Goal: Find specific page/section: Find specific page/section

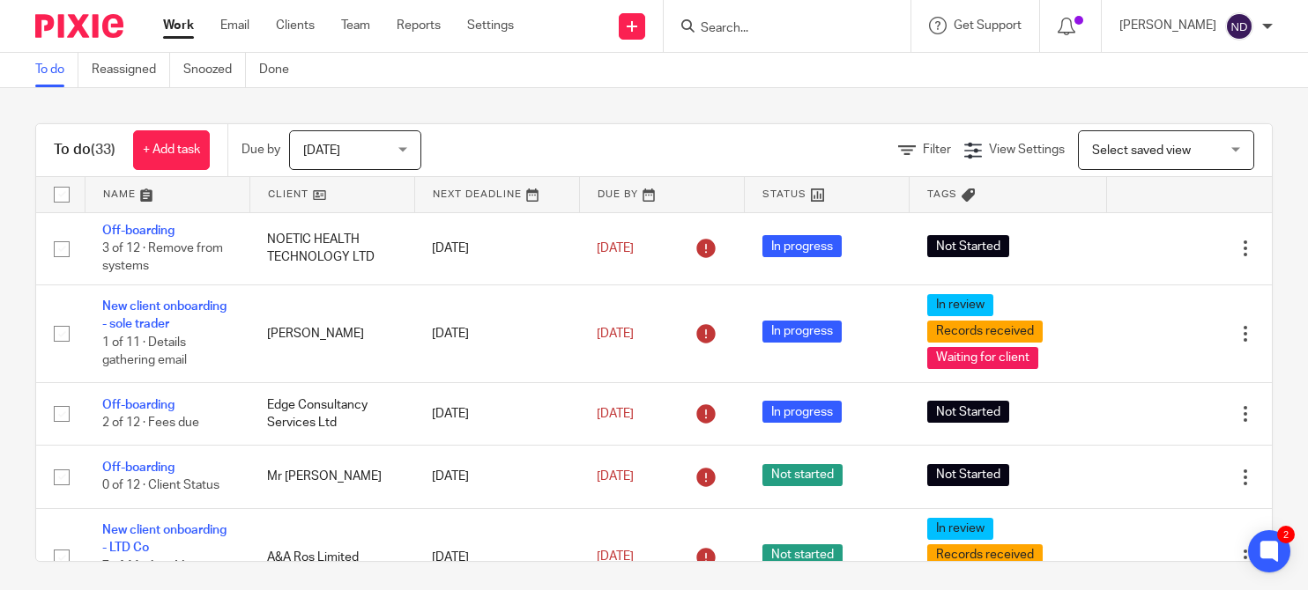
click at [772, 21] on input "Search" at bounding box center [778, 29] width 159 height 16
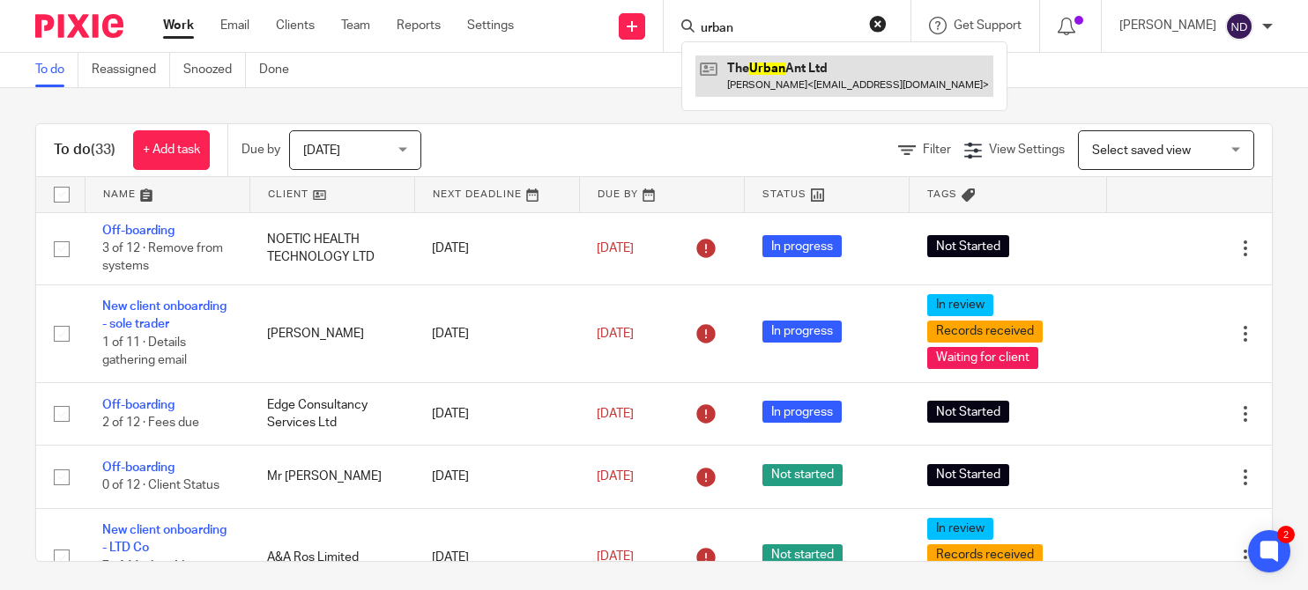
type input "urban"
click at [790, 70] on link at bounding box center [844, 76] width 298 height 41
click at [835, 63] on link at bounding box center [844, 76] width 298 height 41
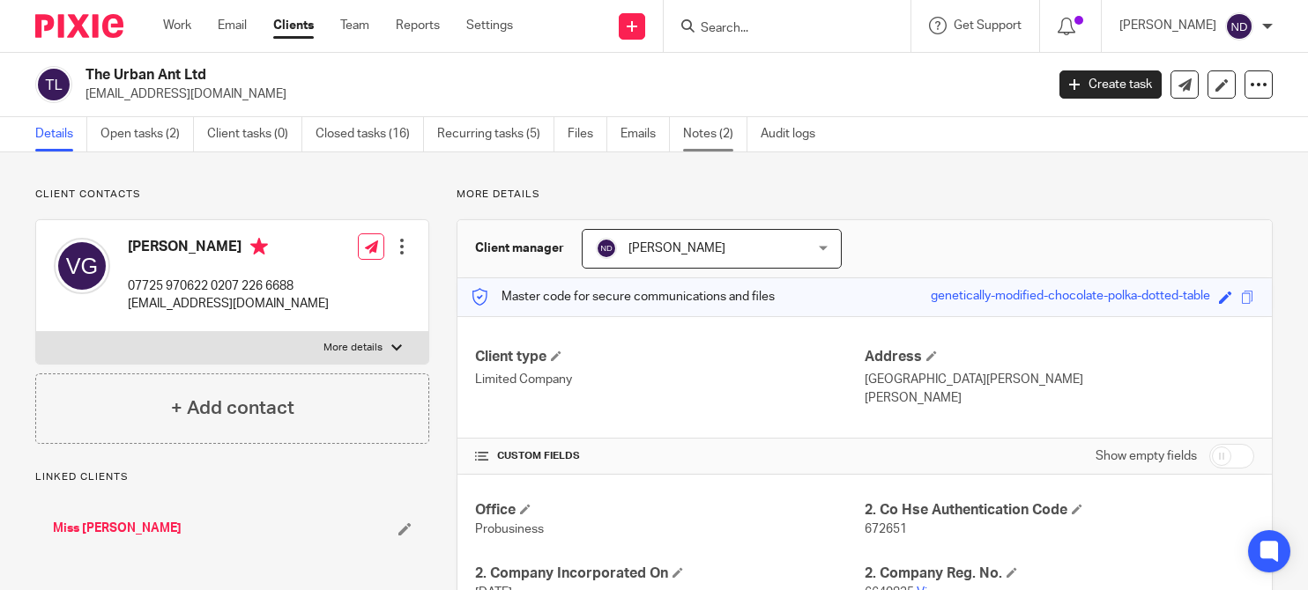
click at [705, 137] on link "Notes (2)" at bounding box center [715, 134] width 64 height 34
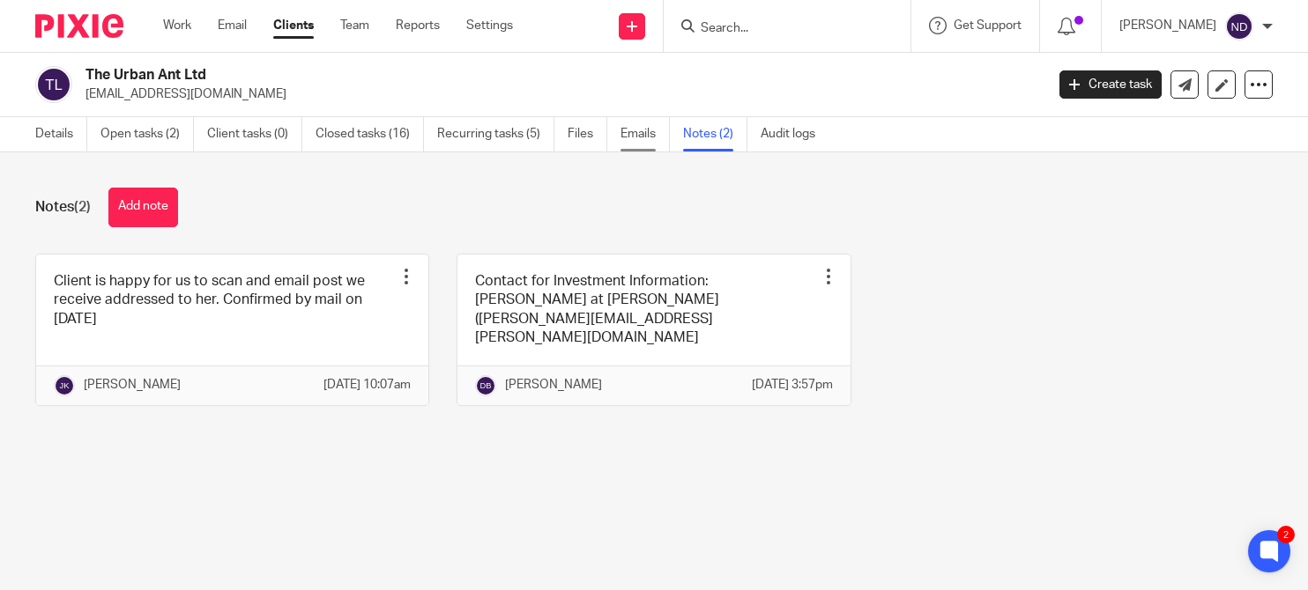
click at [642, 138] on link "Emails" at bounding box center [644, 134] width 49 height 34
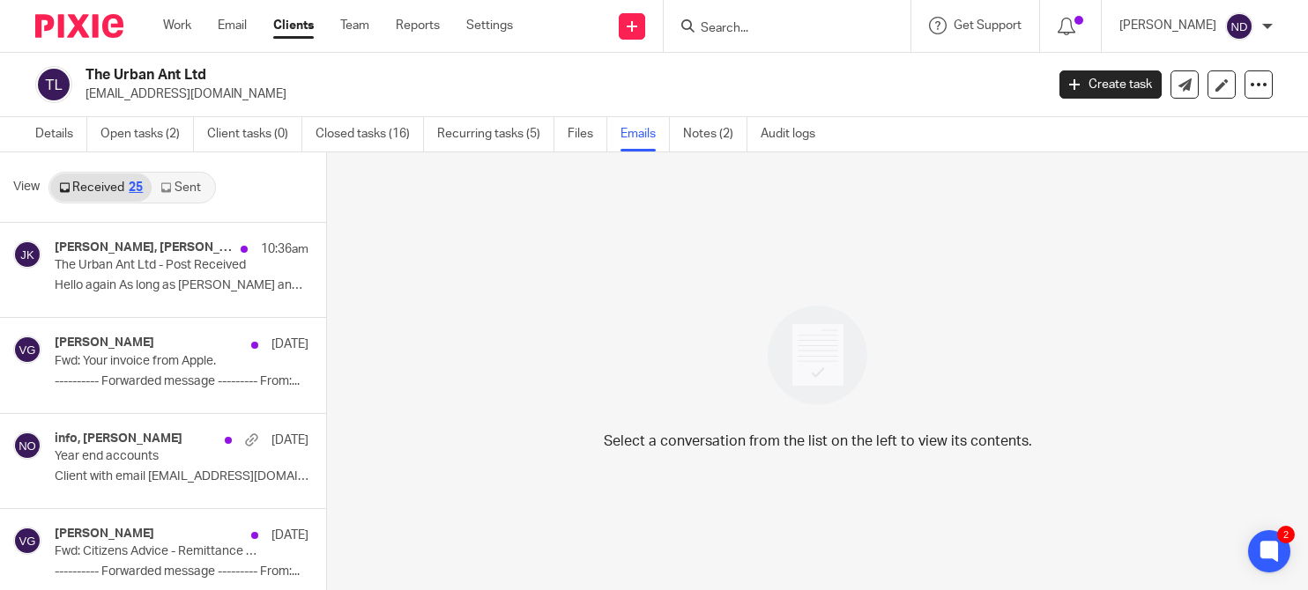
click at [176, 182] on link "Sent" at bounding box center [183, 188] width 62 height 28
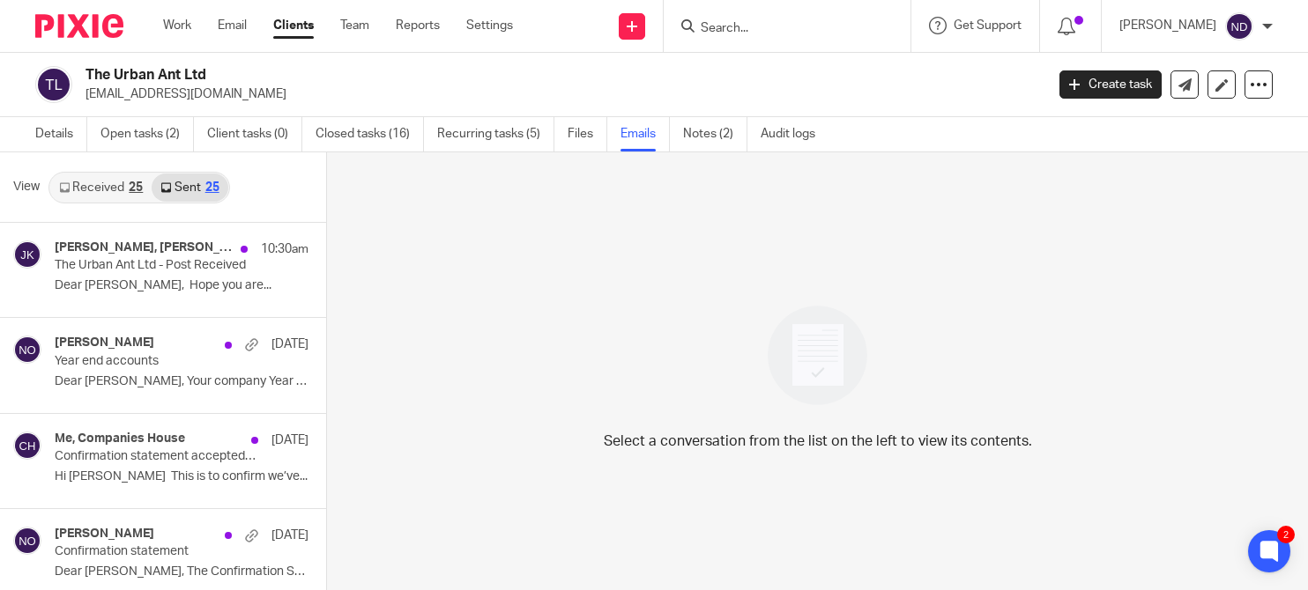
click at [182, 186] on link "Sent 25" at bounding box center [190, 188] width 76 height 28
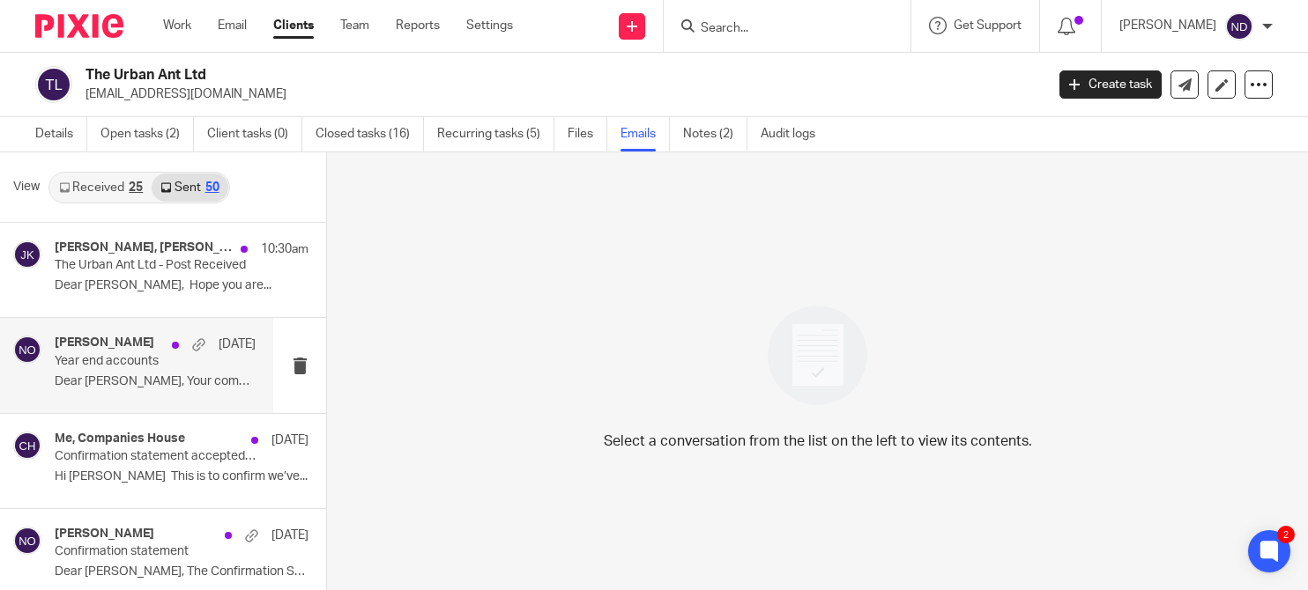
click at [118, 371] on div "Niall O'Driscoll 12 Aug Year end accounts Dear Vanessa, Your company Year End f…" at bounding box center [155, 365] width 201 height 59
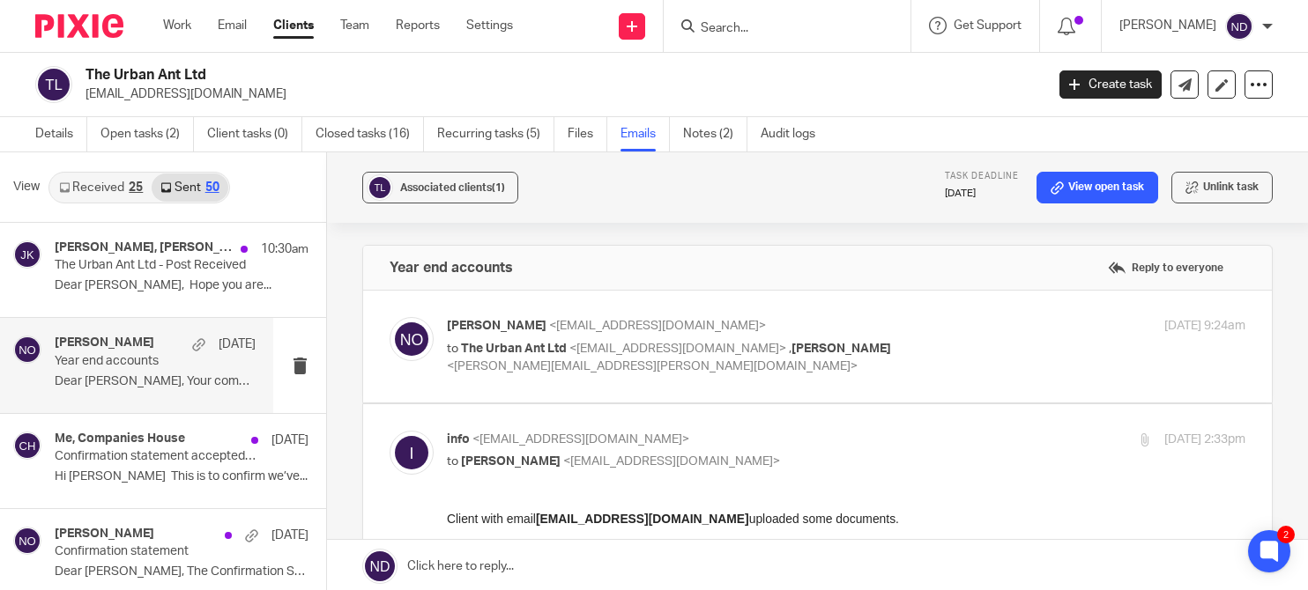
click at [551, 337] on div "Niall O'Driscoll <niallodriscoll@probusinessuk.com> to The Urban Ant Ltd <info@…" at bounding box center [713, 346] width 532 height 59
checkbox input "true"
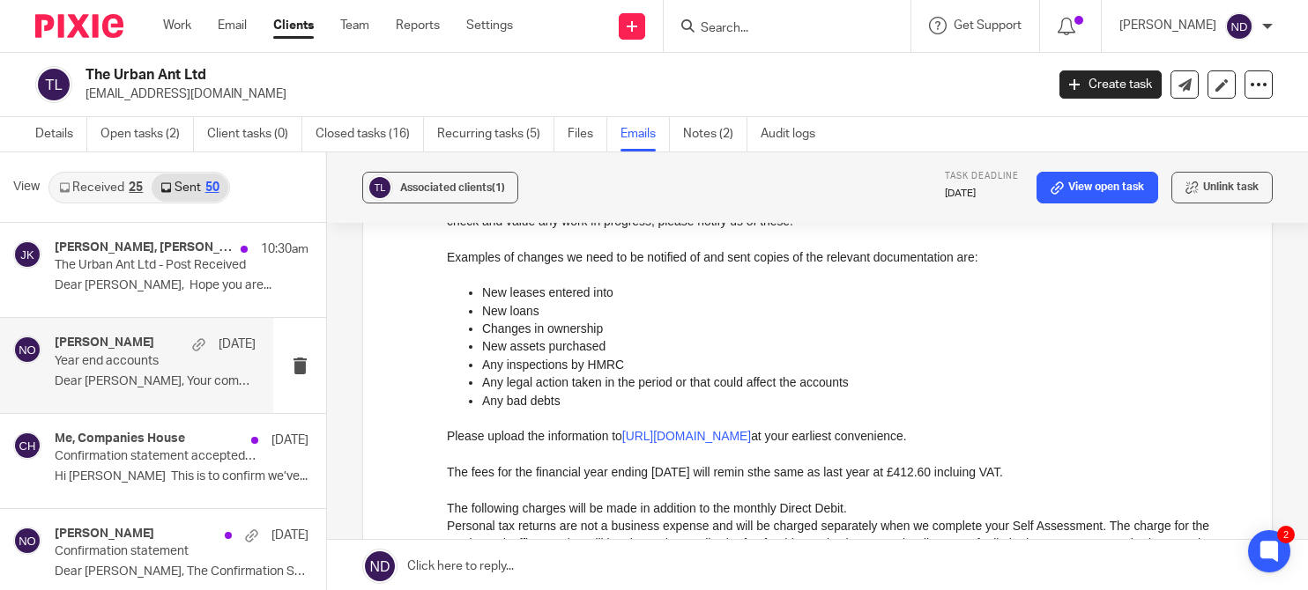
click at [92, 181] on link "Received 25" at bounding box center [100, 188] width 101 height 28
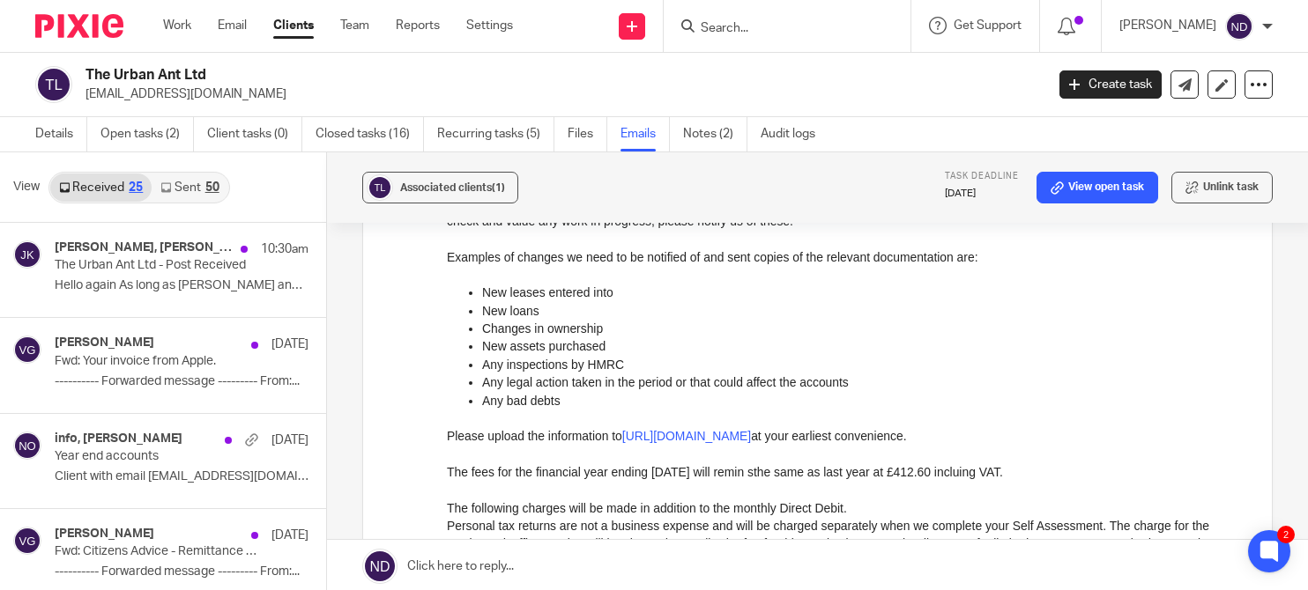
scroll to position [3, 0]
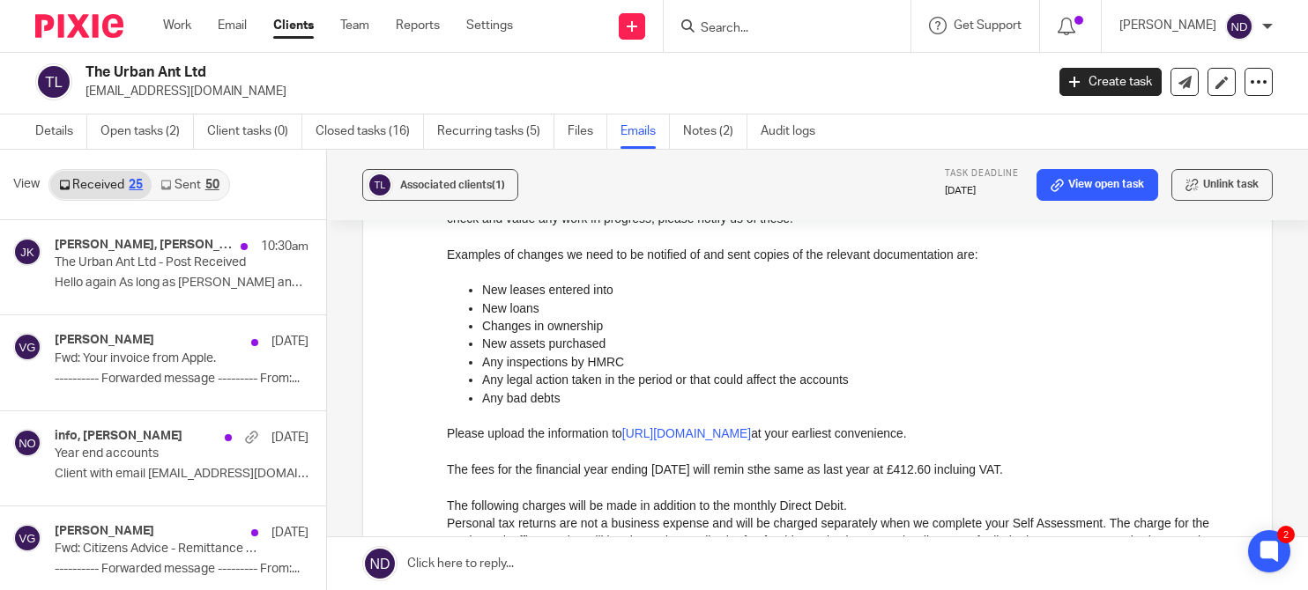
click at [92, 181] on link "Received 25" at bounding box center [100, 185] width 101 height 28
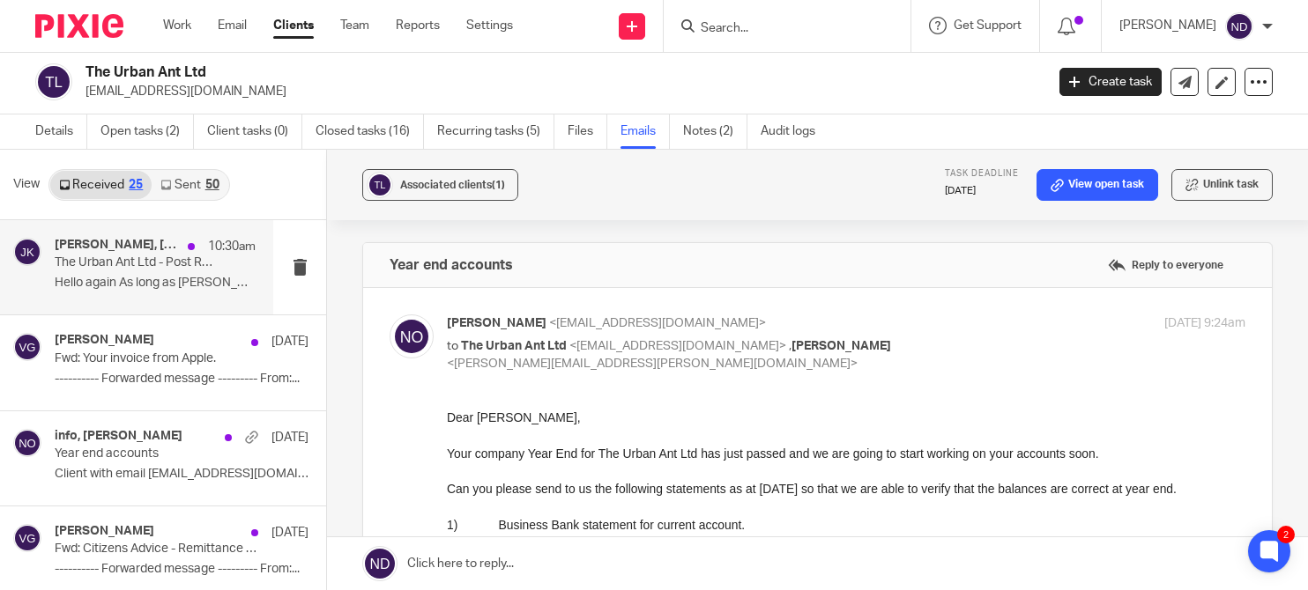
click at [109, 271] on div "Vanessa Green, Johanne Kassardjian 10:30am The Urban Ant Ltd - Post Received He…" at bounding box center [155, 267] width 201 height 59
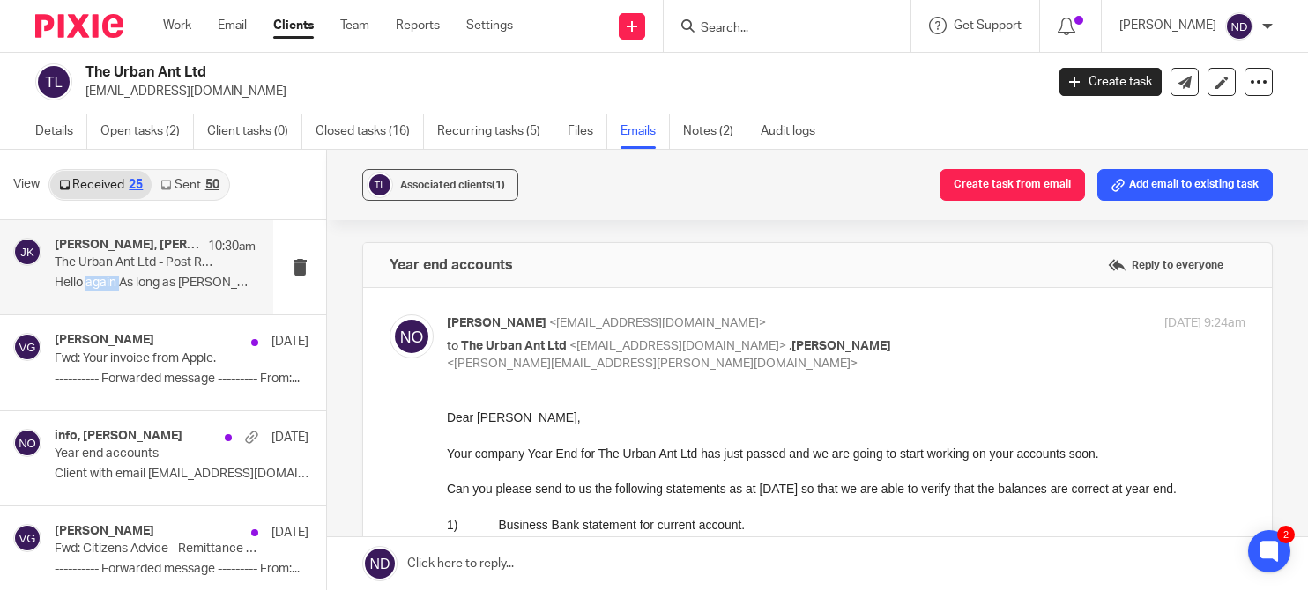
click at [109, 271] on div "Vanessa Green, Johanne Kassardjian 10:30am The Urban Ant Ltd - Post Received He…" at bounding box center [155, 267] width 201 height 59
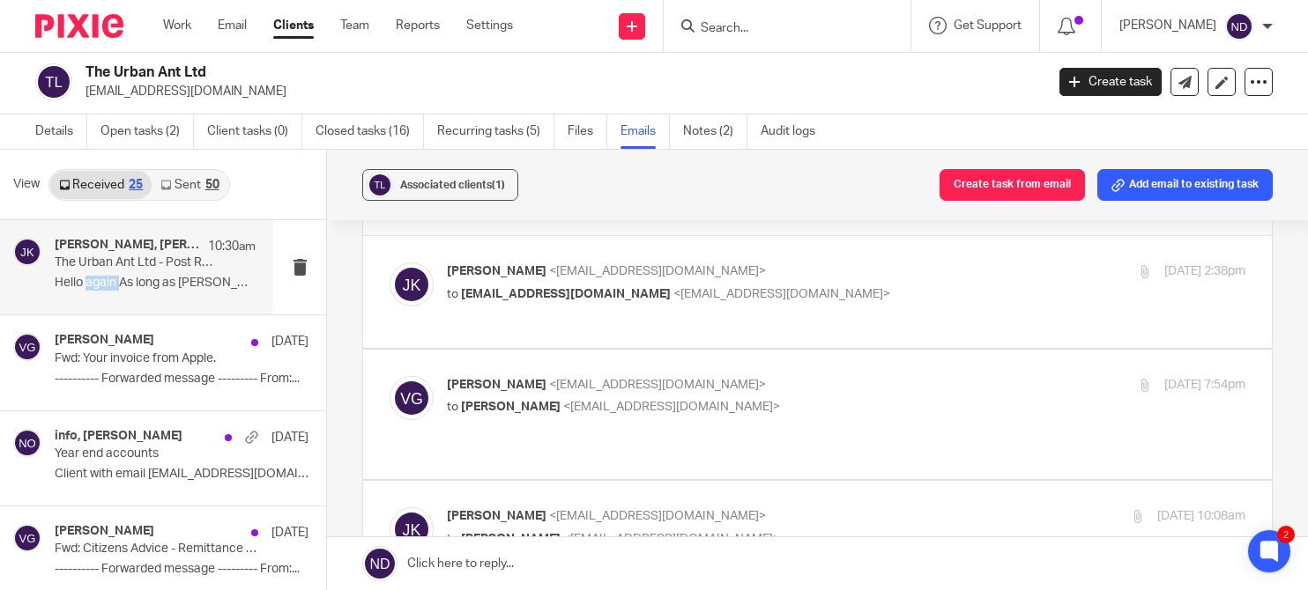
scroll to position [53, 0]
click at [85, 343] on h4 "Vanessa Green" at bounding box center [105, 340] width 100 height 15
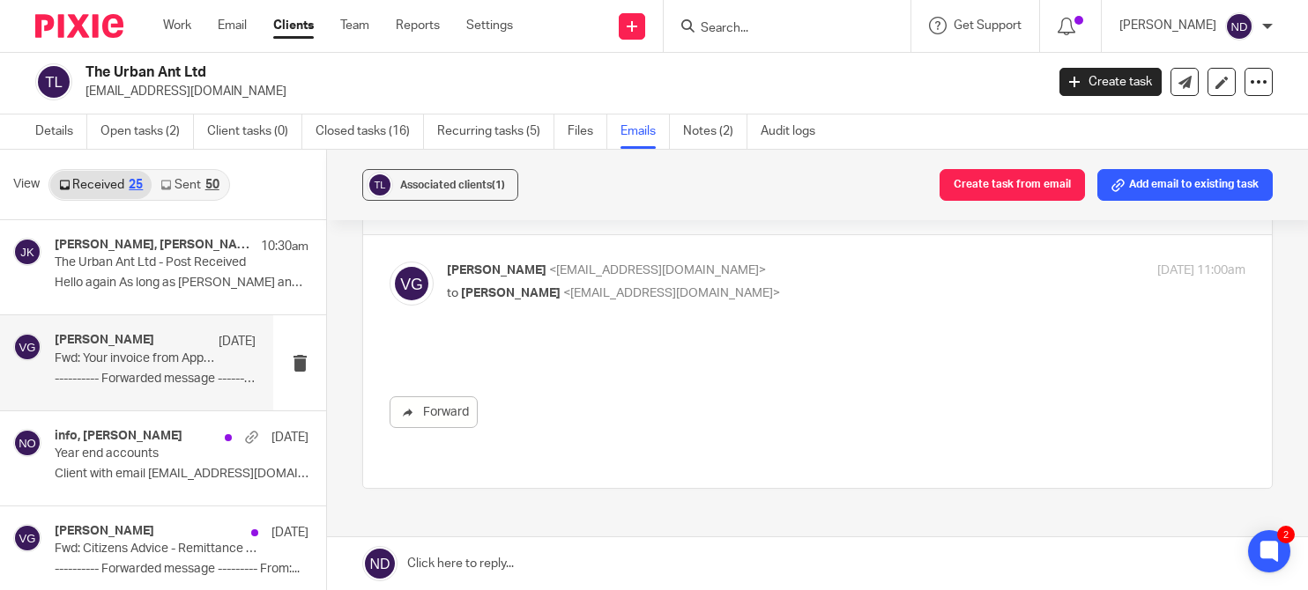
scroll to position [0, 0]
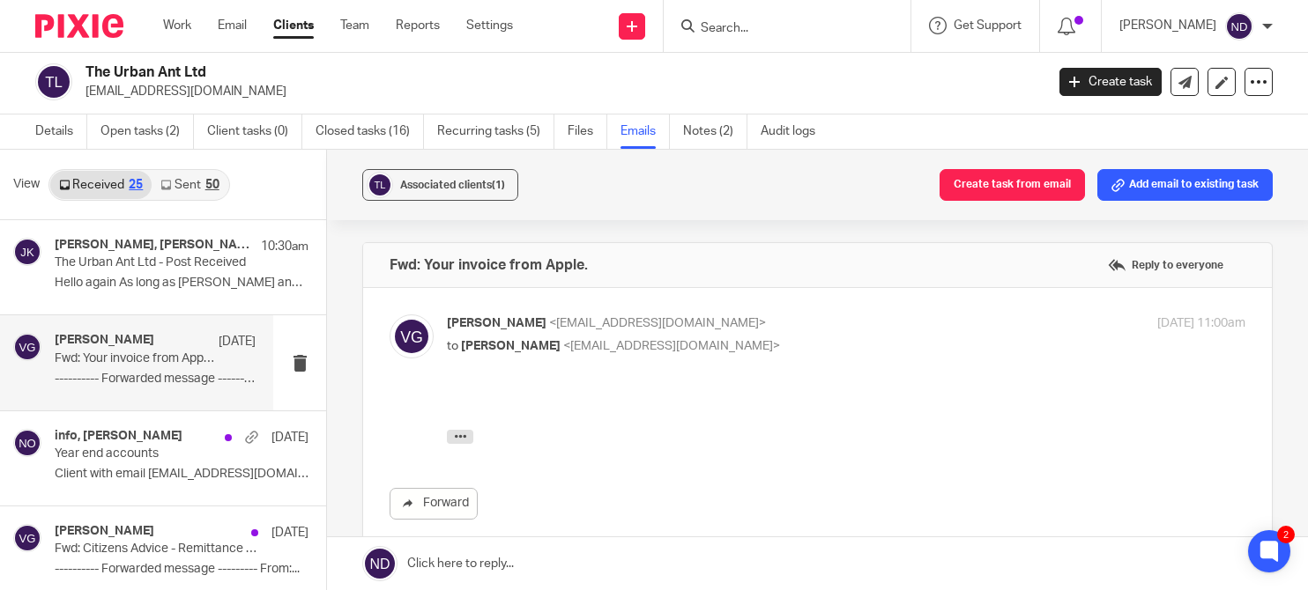
click at [485, 309] on label at bounding box center [817, 433] width 909 height 291
click at [390, 314] on input "checkbox" at bounding box center [389, 314] width 1 height 1
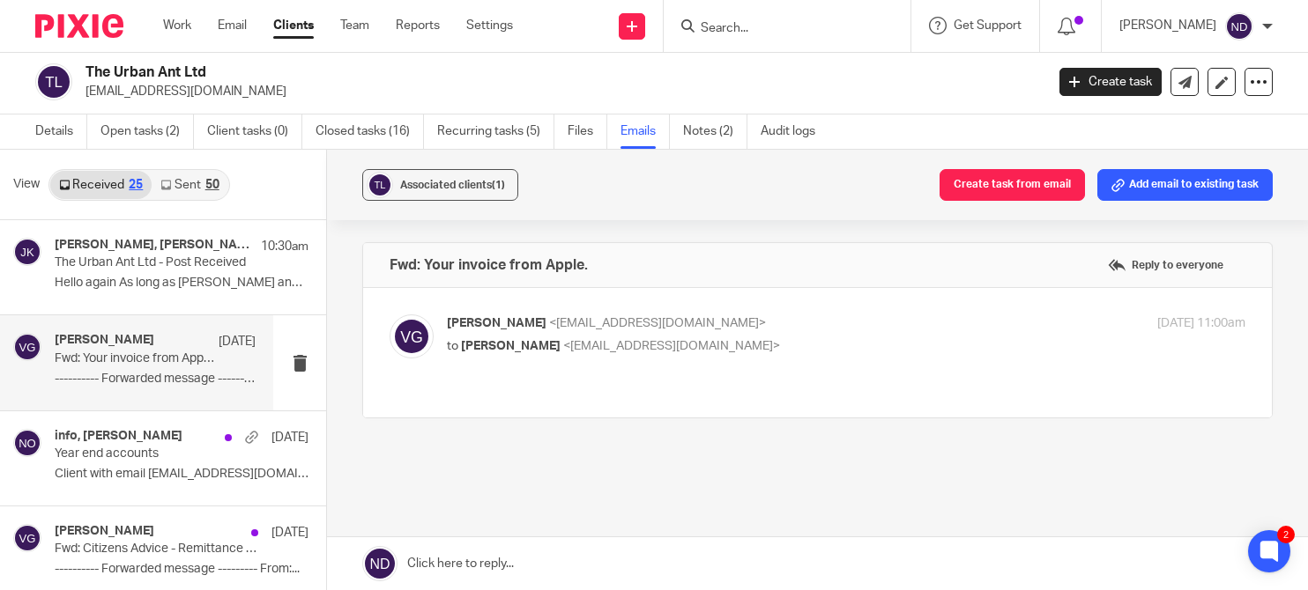
scroll to position [39, 0]
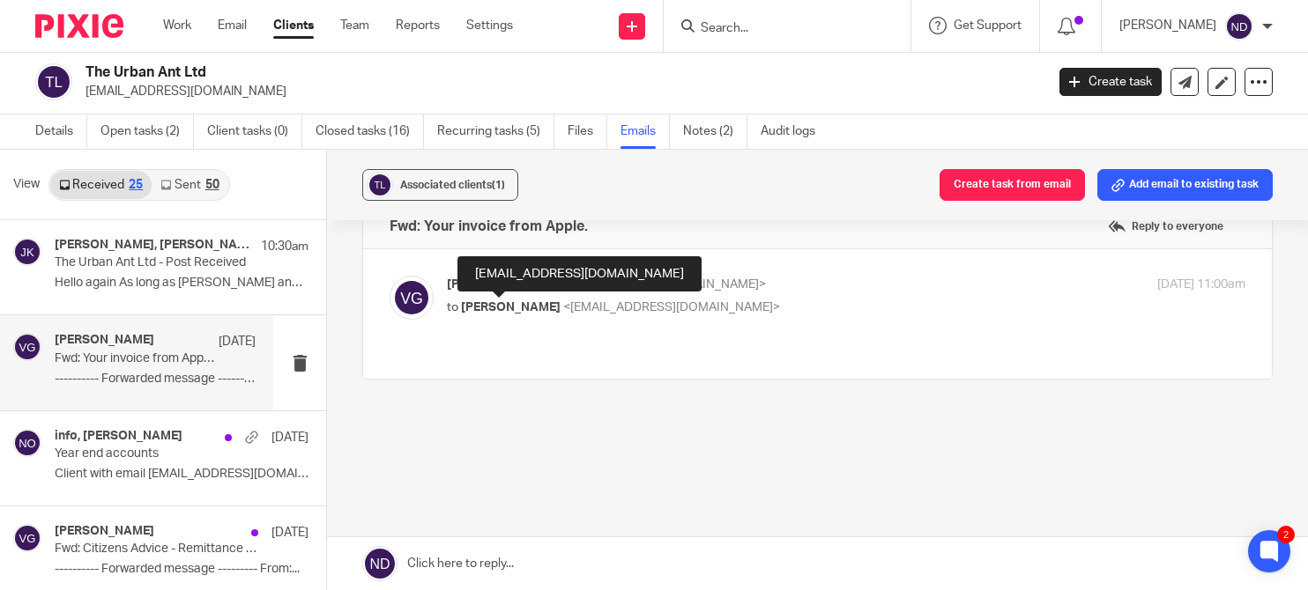
click at [511, 309] on span "Emily Belcher" at bounding box center [511, 307] width 100 height 12
checkbox input "true"
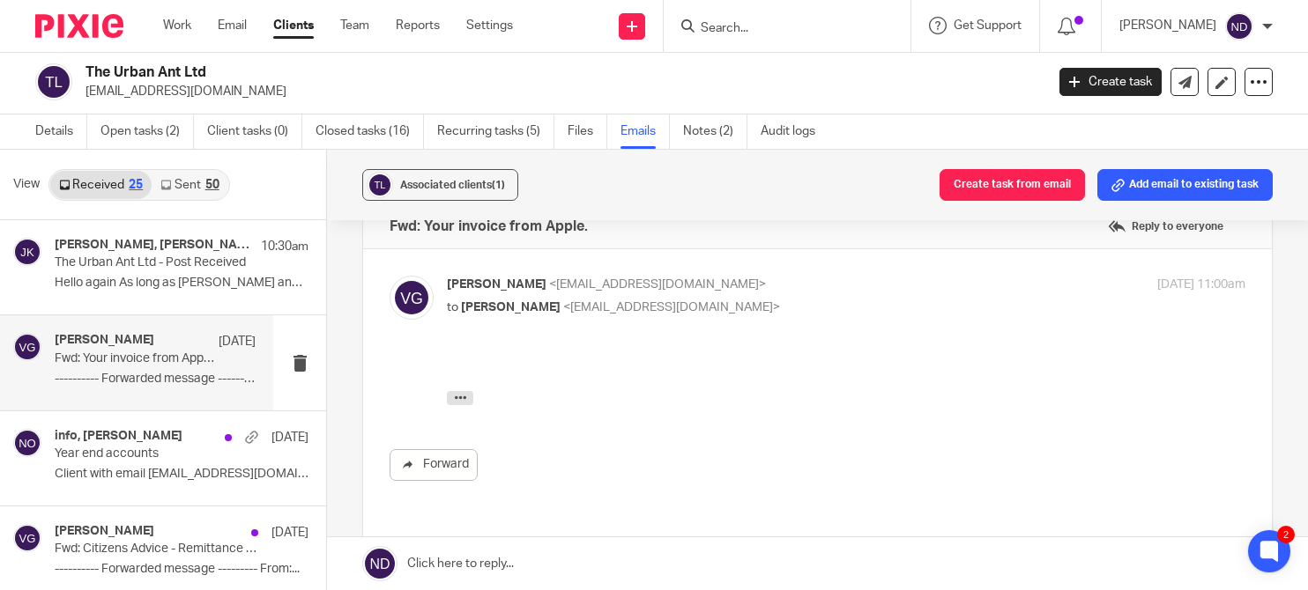
scroll to position [0, 0]
click at [463, 398] on icon "button" at bounding box center [460, 397] width 13 height 13
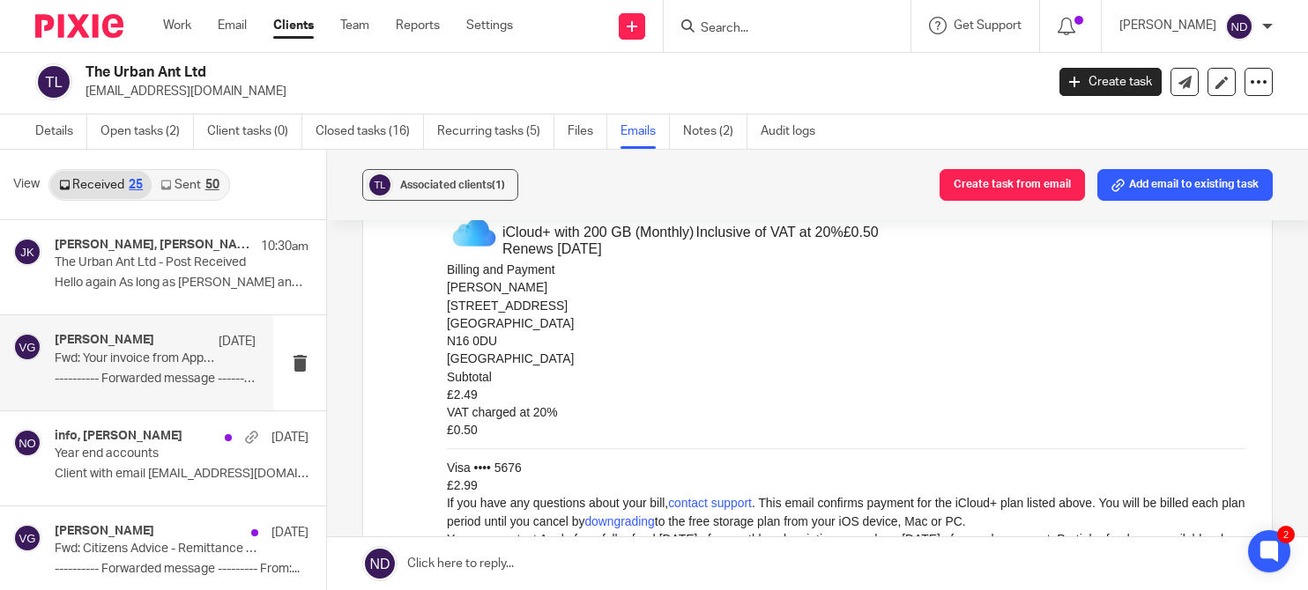
scroll to position [570, 0]
click at [129, 367] on div "Vanessa Green 16 Aug Fwd: Your invoice from Apple. ---------- Forwarded message…" at bounding box center [155, 362] width 201 height 59
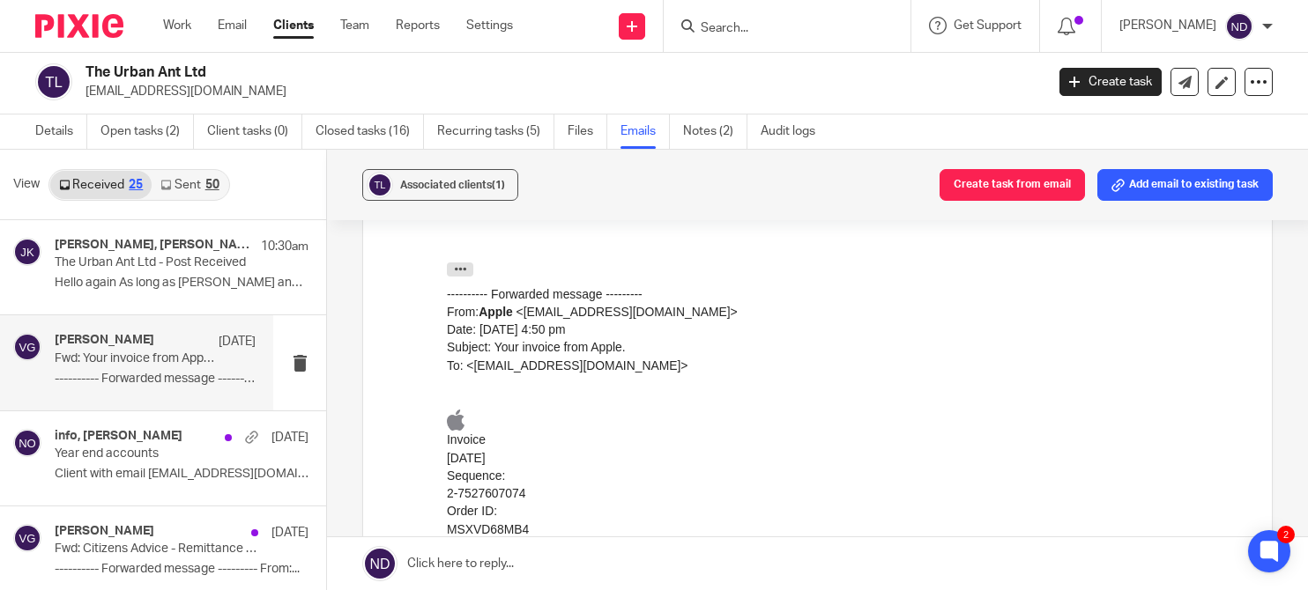
scroll to position [0, 0]
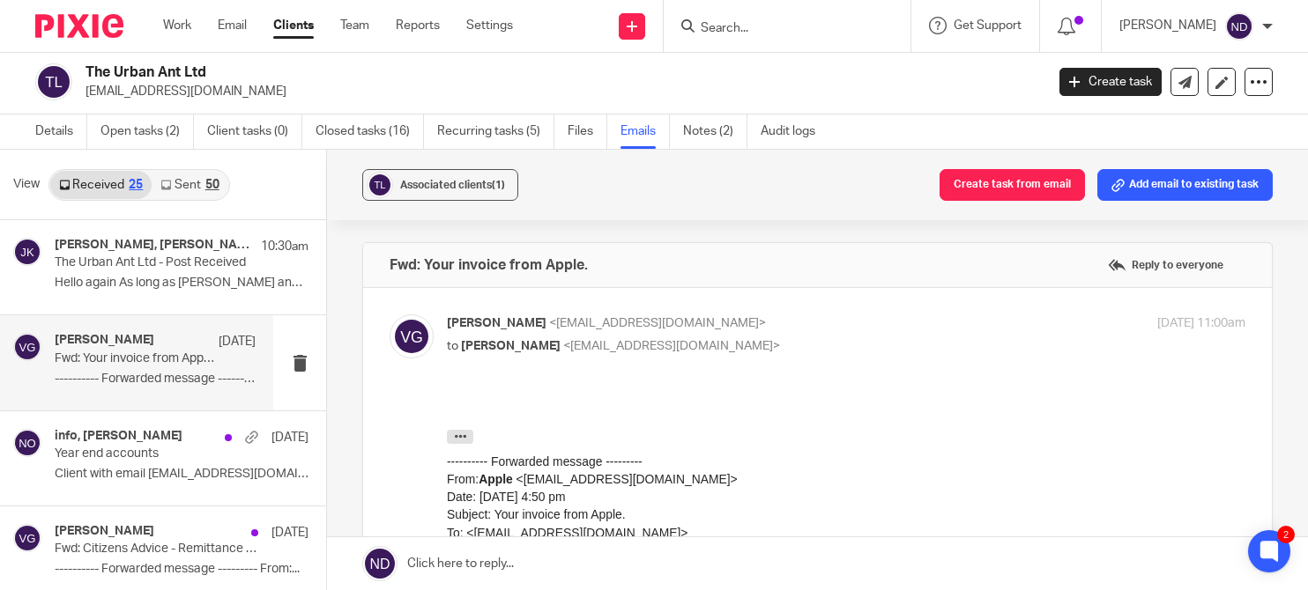
click at [779, 22] on input "Search" at bounding box center [778, 29] width 159 height 16
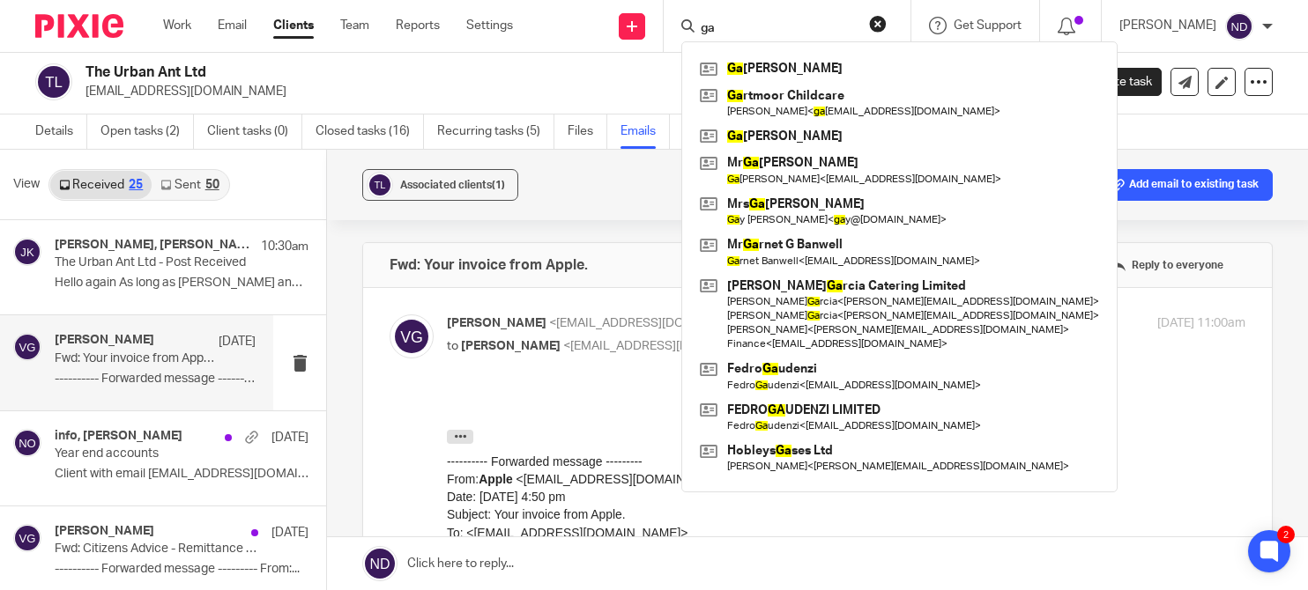
type input "g"
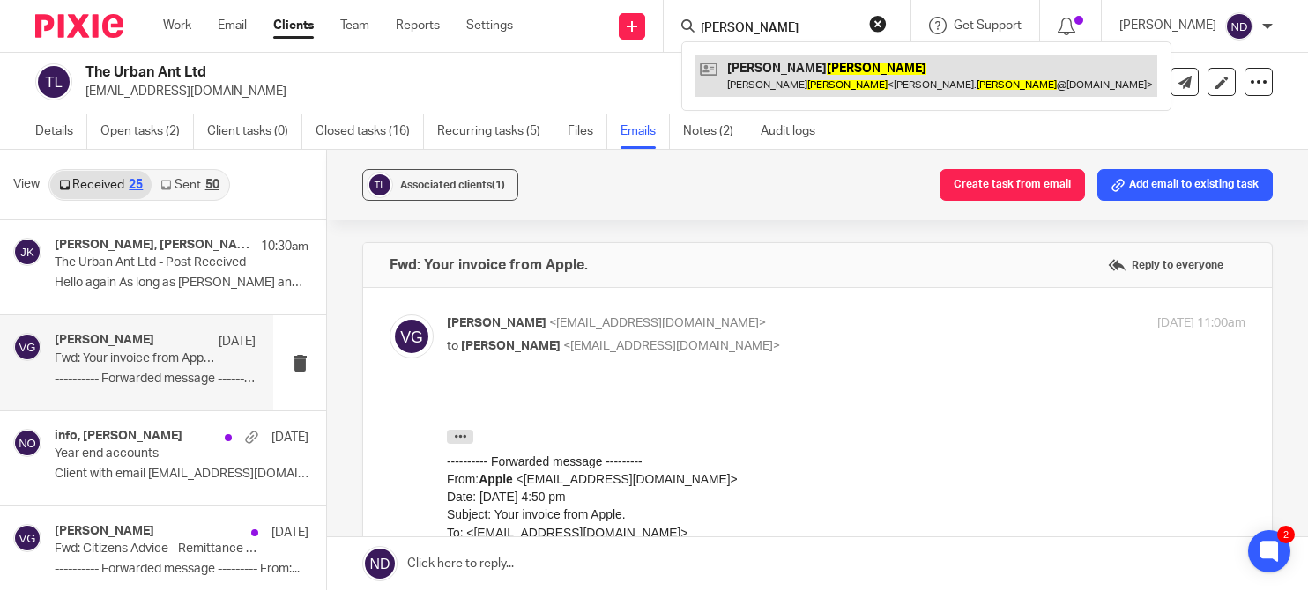
type input "roe"
click at [790, 76] on link at bounding box center [926, 76] width 462 height 41
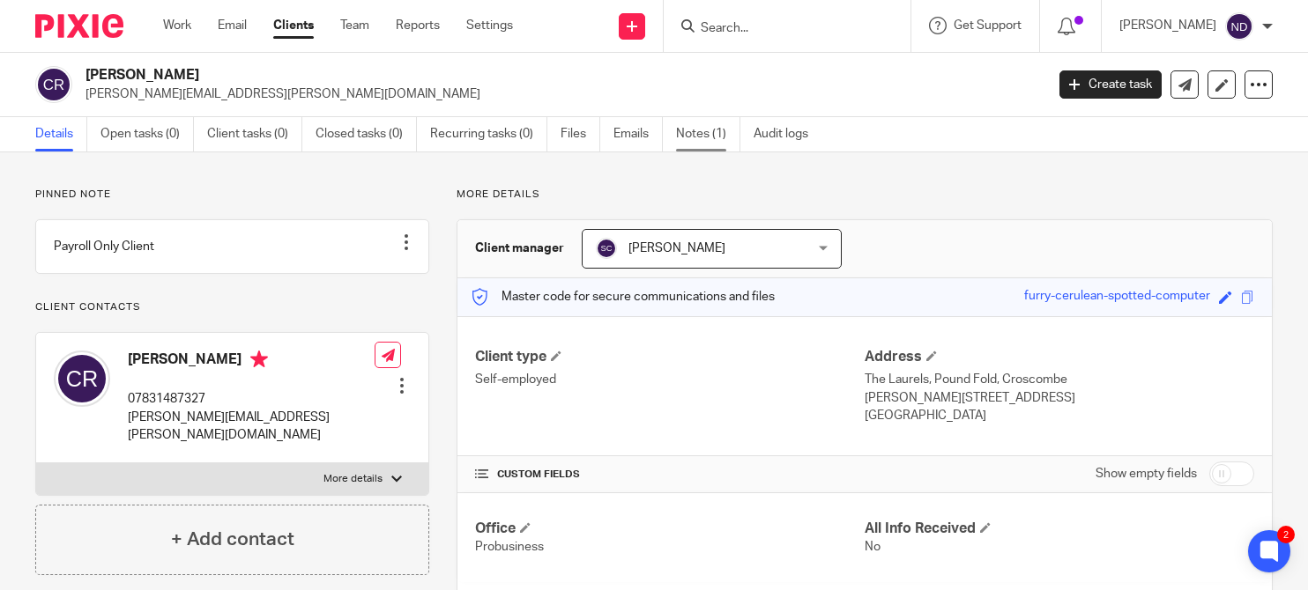
click at [694, 139] on link "Notes (1)" at bounding box center [708, 134] width 64 height 34
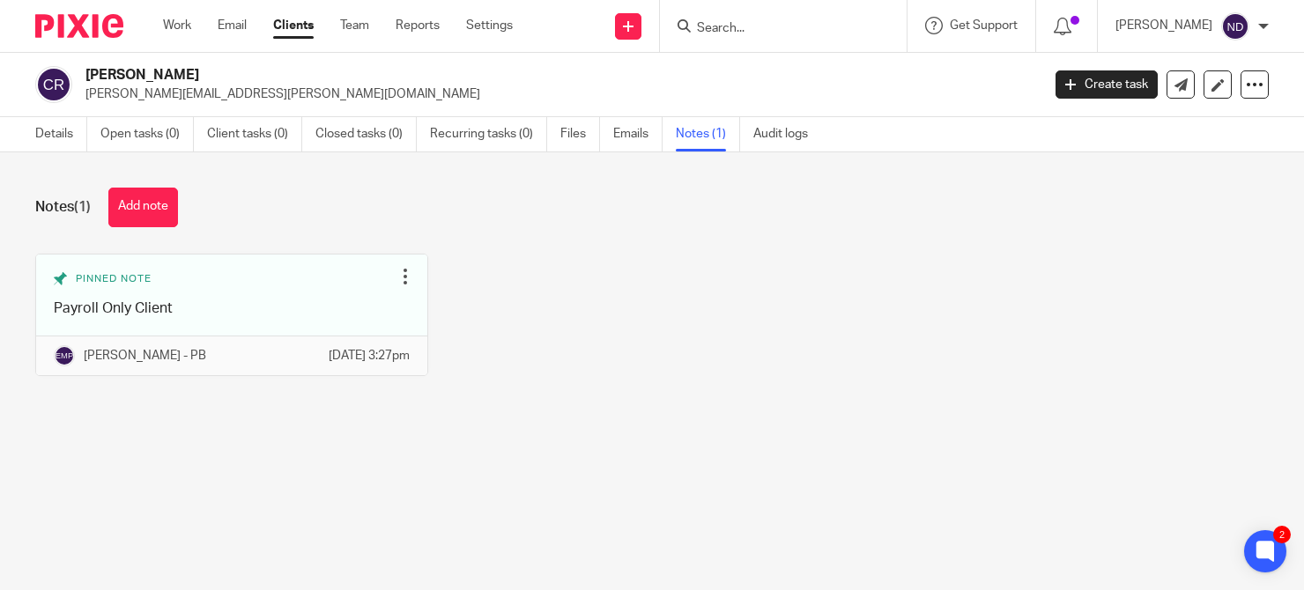
click at [755, 26] on input "Search" at bounding box center [774, 29] width 159 height 16
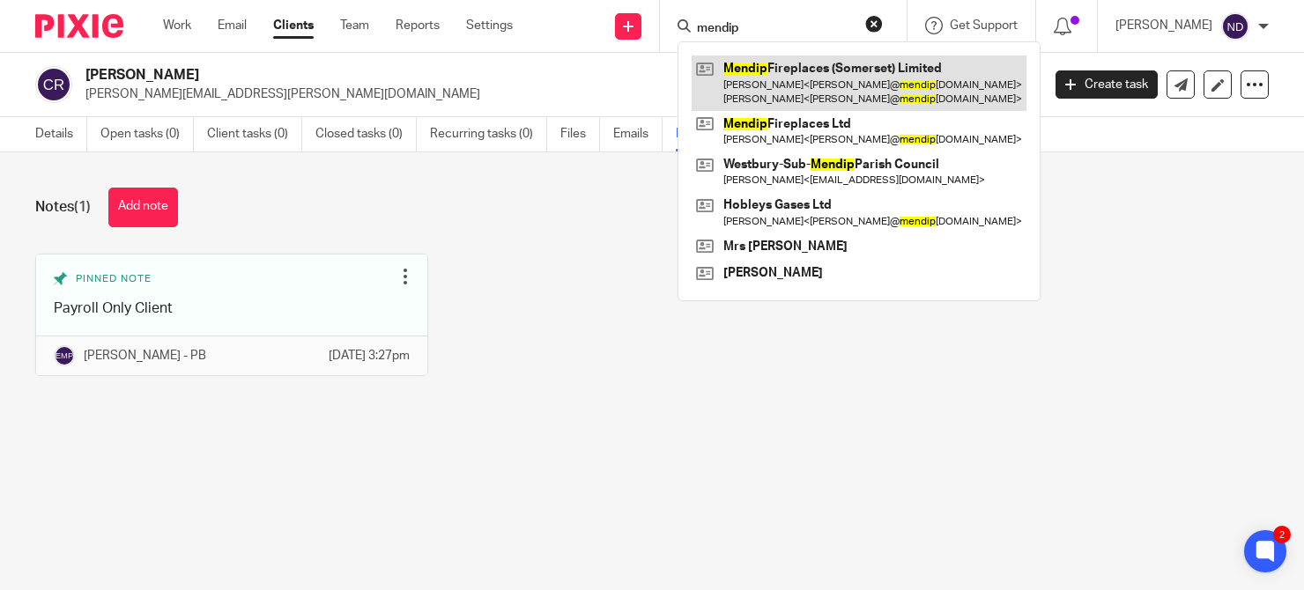
type input "mendip"
click at [785, 70] on link at bounding box center [859, 83] width 335 height 55
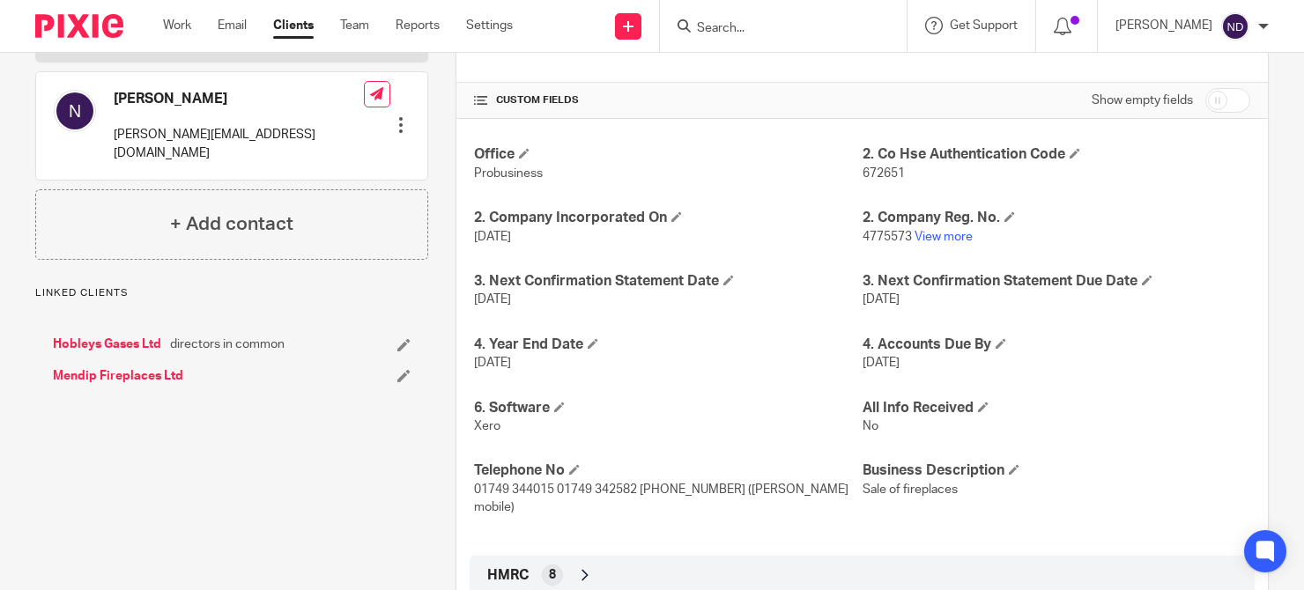
scroll to position [443, 0]
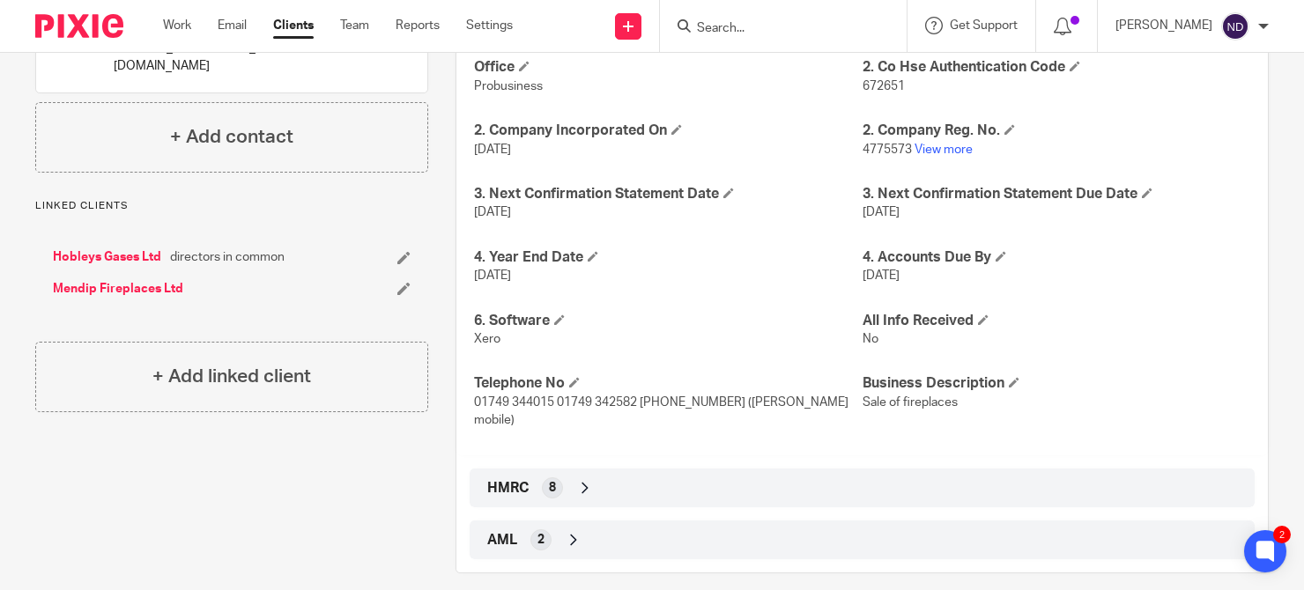
click at [576, 479] on icon at bounding box center [585, 488] width 18 height 18
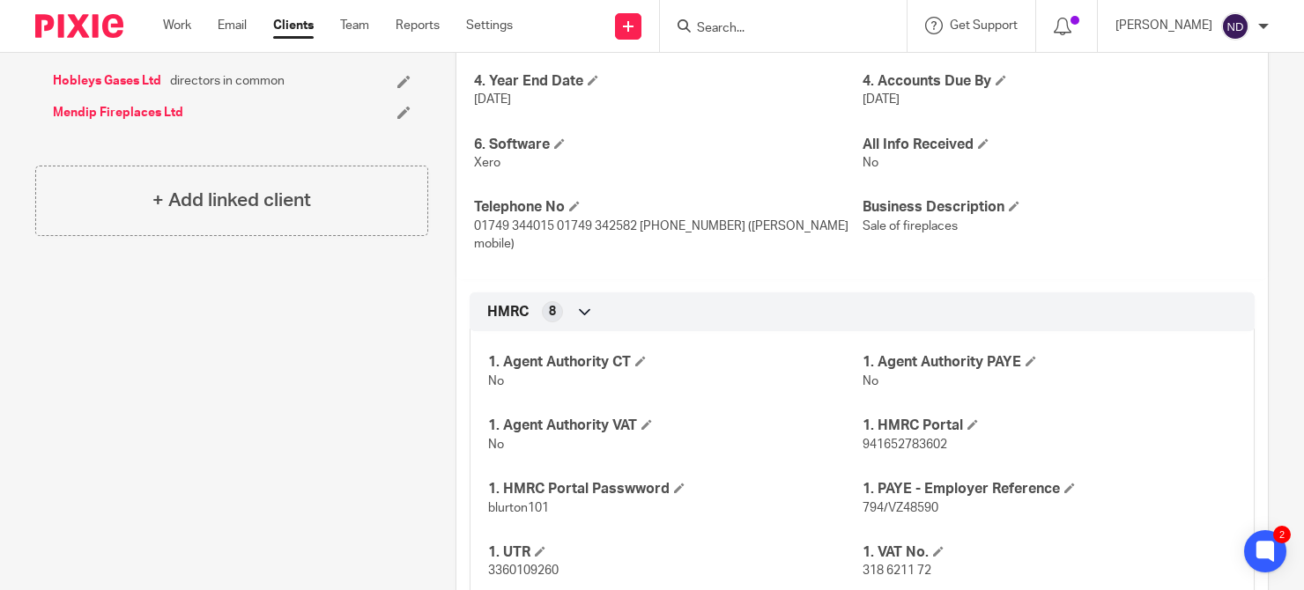
scroll to position [715, 0]
